Goal: Information Seeking & Learning: Learn about a topic

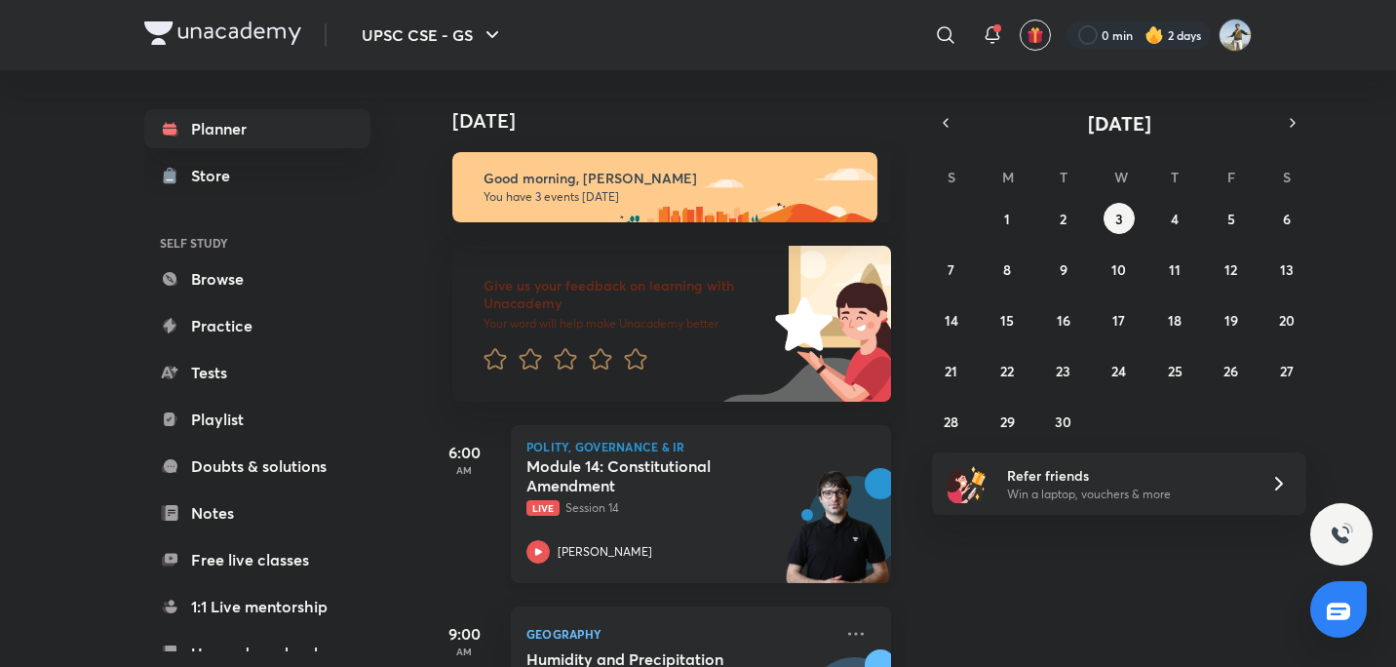
click at [739, 477] on h5 "Module 14: Constitutional Amendment" at bounding box center [648, 475] width 243 height 39
